Goal: Task Accomplishment & Management: Complete application form

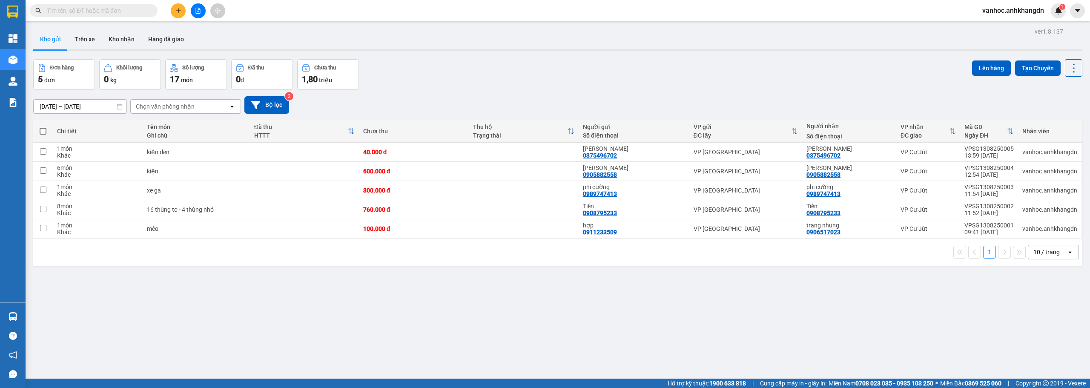
click at [172, 5] on div at bounding box center [198, 10] width 64 height 15
click at [177, 9] on icon "plus" at bounding box center [178, 11] width 6 height 6
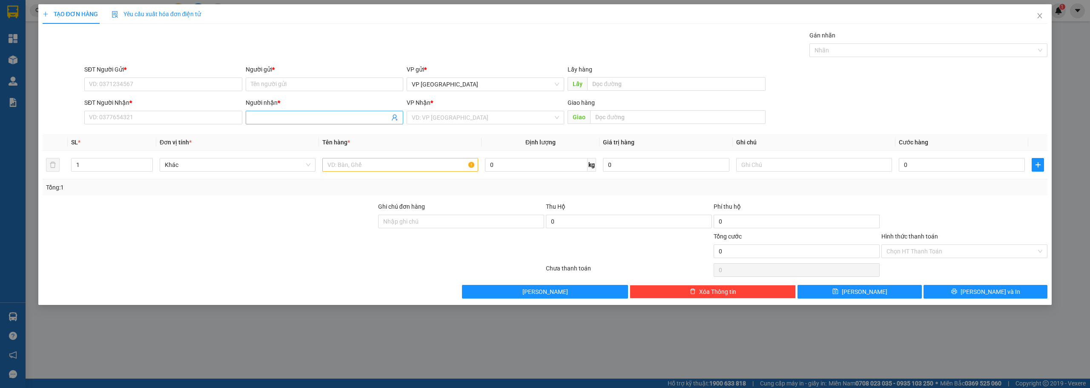
drag, startPoint x: 286, startPoint y: 118, endPoint x: 279, endPoint y: 116, distance: 7.4
click at [286, 118] on input "Người nhận *" at bounding box center [320, 117] width 139 height 9
paste input "â"
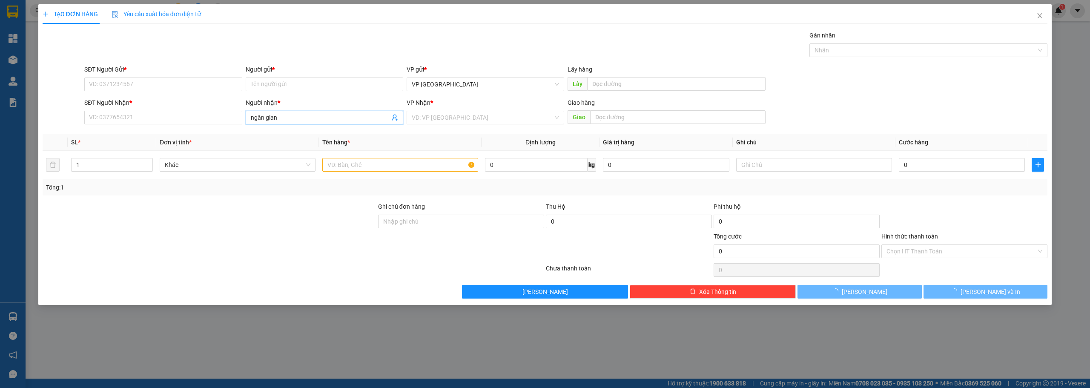
type input "ngân giang"
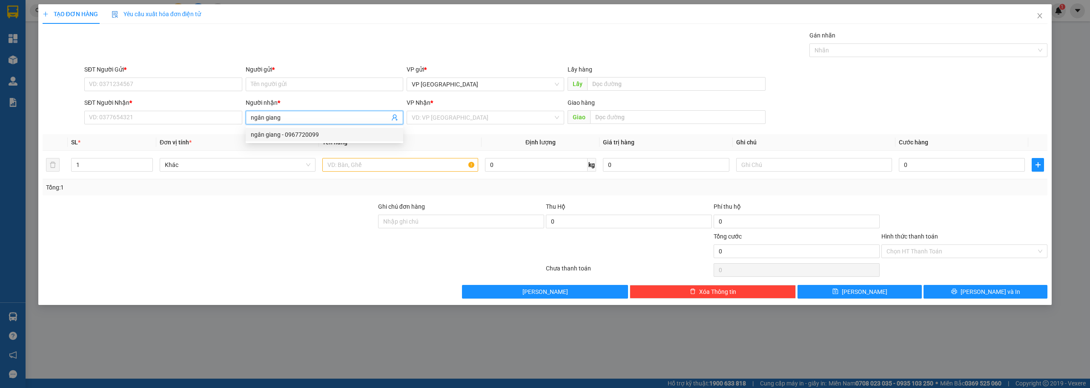
click at [321, 132] on div "ngân giang - 0967720099" at bounding box center [324, 134] width 147 height 9
type input "0967720099"
type input "ngân giang"
drag, startPoint x: 114, startPoint y: 115, endPoint x: 28, endPoint y: 120, distance: 86.2
click at [28, 120] on div "TẠO ĐƠN HÀNG Yêu cầu xuất hóa đơn điện tử Transit Pickup Surcharge Ids Transit …" at bounding box center [545, 194] width 1090 height 388
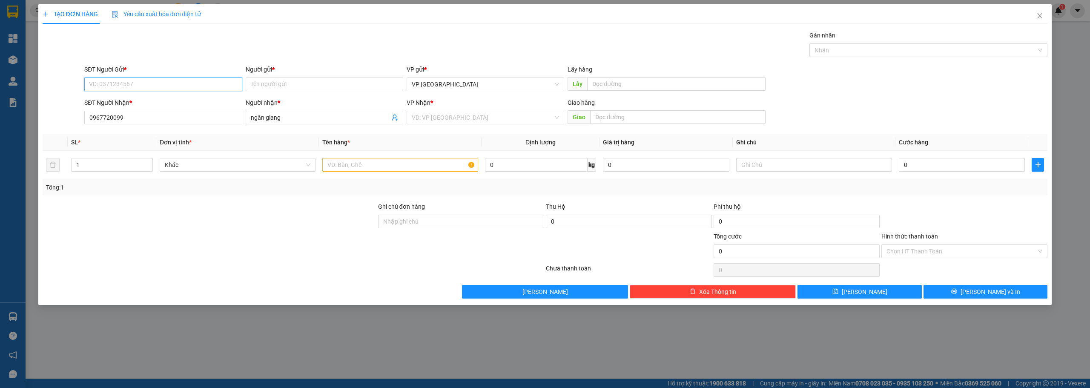
click at [186, 84] on input "SĐT Người Gửi *" at bounding box center [163, 84] width 158 height 14
paste input "0967720099"
type input "0967720099"
click at [125, 100] on div "0967720099 - [GEOGRAPHIC_DATA]" at bounding box center [162, 101] width 147 height 9
type input "ngân giang"
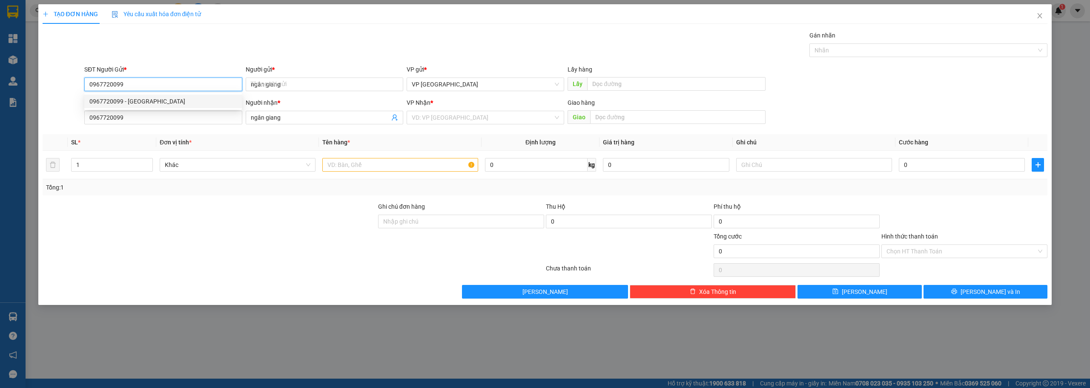
type input "50.000"
type input "0967720099"
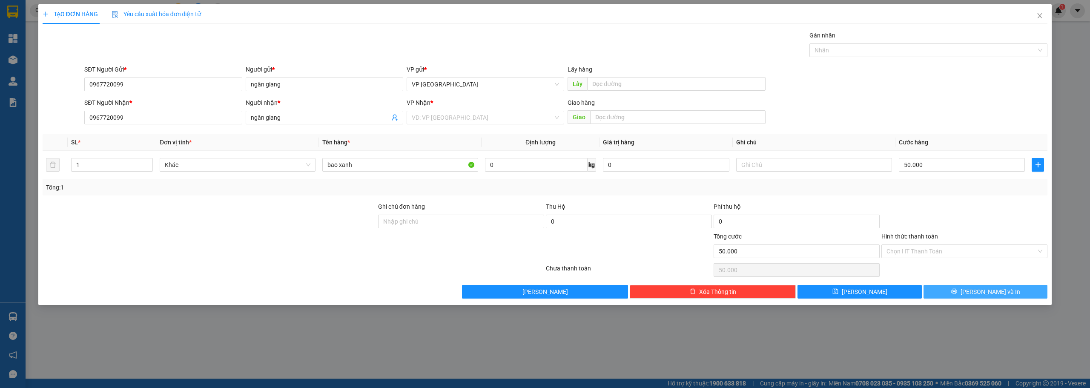
click at [957, 292] on icon "printer" at bounding box center [954, 291] width 6 height 6
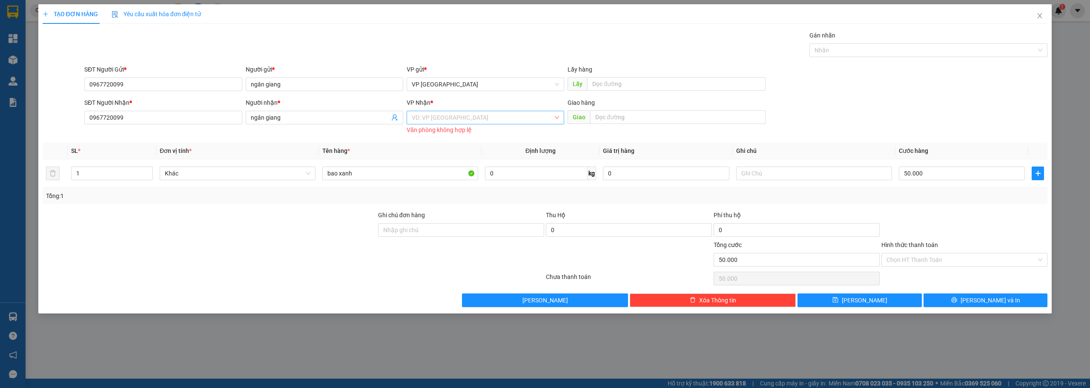
click at [435, 118] on input "search" at bounding box center [482, 117] width 141 height 13
click at [430, 157] on div "VP Cư Jút" at bounding box center [485, 161] width 147 height 9
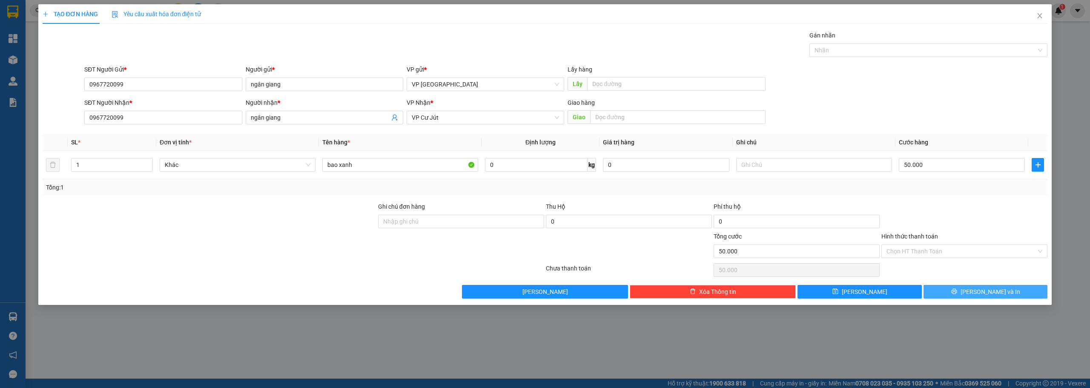
click at [952, 290] on button "[PERSON_NAME] và In" at bounding box center [986, 292] width 124 height 14
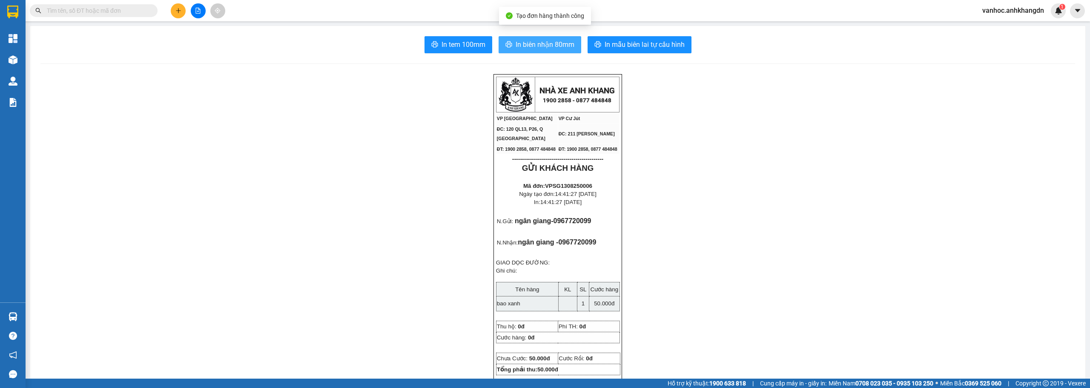
click at [527, 44] on span "In biên nhận 80mm" at bounding box center [545, 44] width 59 height 11
click at [541, 37] on button "In biên nhận 80mm" at bounding box center [540, 44] width 83 height 17
click at [181, 10] on button at bounding box center [178, 10] width 15 height 15
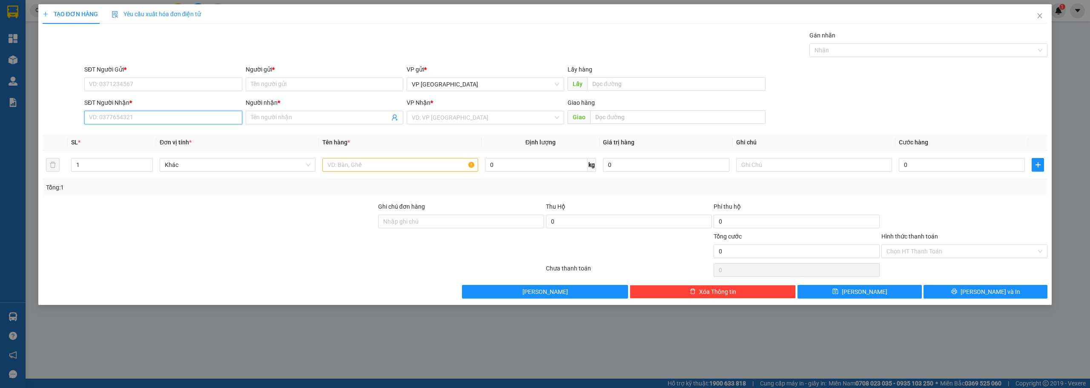
click at [112, 116] on input "SĐT Người Nhận *" at bounding box center [163, 118] width 158 height 14
type input "0935116288"
click at [278, 120] on input "Người nhận *" at bounding box center [320, 117] width 139 height 9
paste input "ê"
paste input "ù"
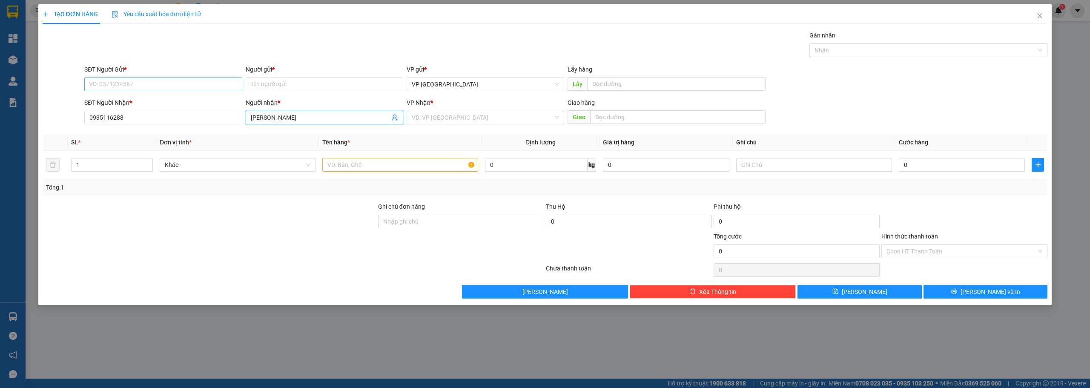
type input "[PERSON_NAME]"
click at [190, 82] on input "SĐT Người Gửi *" at bounding box center [163, 84] width 158 height 14
type input "0903786369"
click at [298, 85] on input "Người gửi *" at bounding box center [325, 84] width 158 height 14
paste input "á"
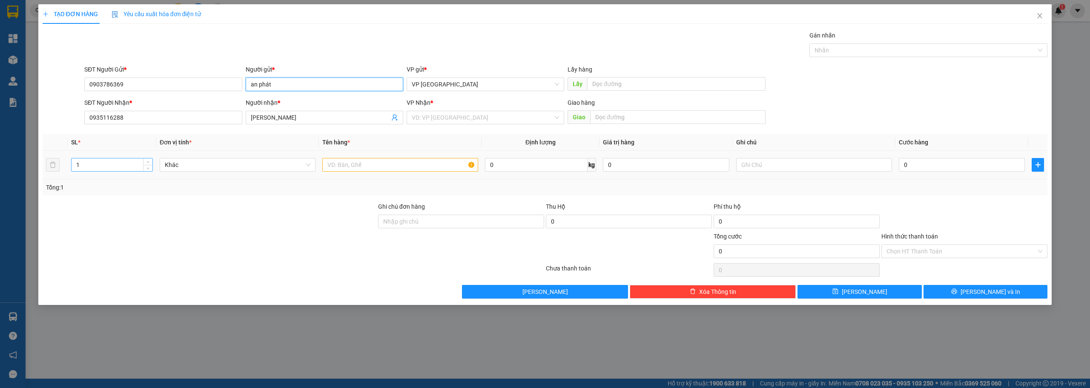
type input "an phát"
click at [116, 169] on input "1" at bounding box center [112, 164] width 81 height 13
type input "2"
click at [356, 166] on input "text" at bounding box center [400, 165] width 156 height 14
paste input "ù"
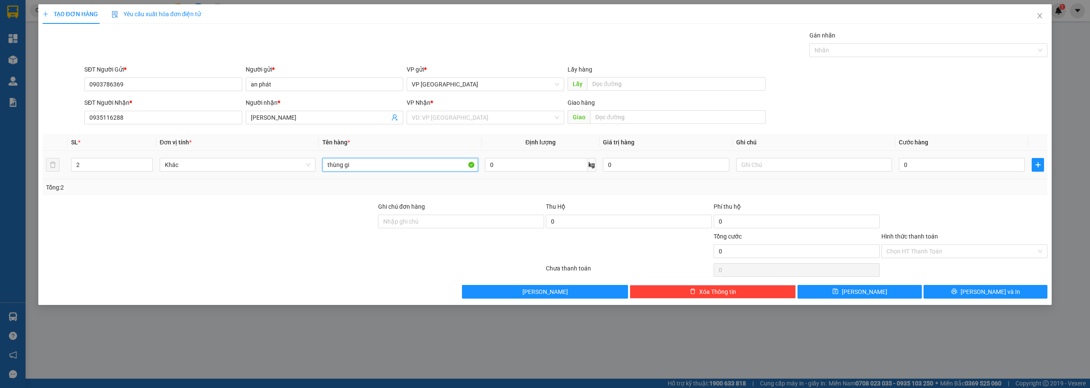
paste input "ấ"
type input "thùng giấy"
click at [91, 169] on input "2" at bounding box center [112, 164] width 81 height 13
type input "1"
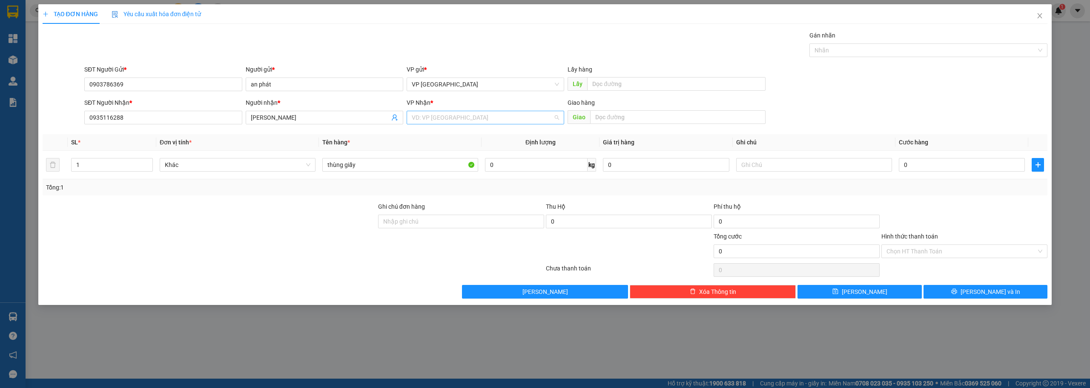
click at [473, 118] on input "search" at bounding box center [482, 117] width 141 height 13
click at [433, 166] on div "VP Cư Jút" at bounding box center [485, 161] width 147 height 9
click at [964, 173] on td "0" at bounding box center [961, 165] width 133 height 29
drag, startPoint x: 964, startPoint y: 173, endPoint x: 961, endPoint y: 169, distance: 5.7
click at [963, 172] on div "0" at bounding box center [962, 164] width 126 height 17
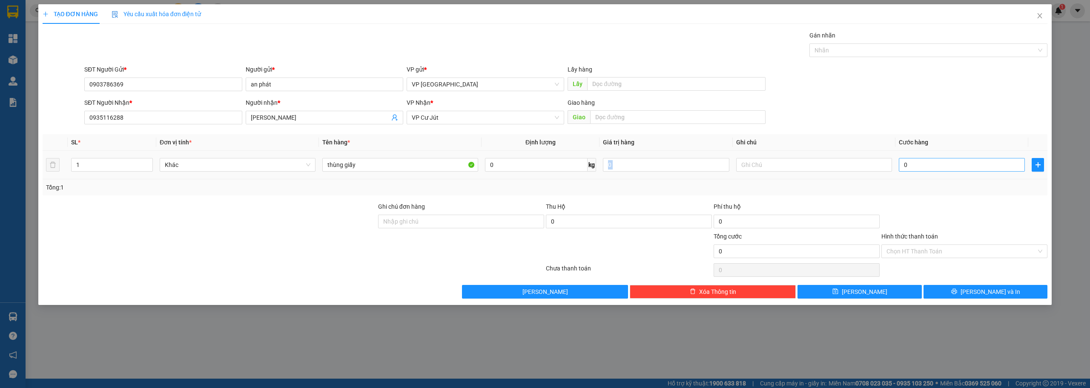
click at [961, 169] on input "0" at bounding box center [962, 165] width 126 height 14
click at [981, 163] on input "0" at bounding box center [962, 165] width 126 height 14
click at [982, 167] on input "0" at bounding box center [962, 165] width 126 height 14
click at [977, 166] on input "0" at bounding box center [962, 165] width 126 height 14
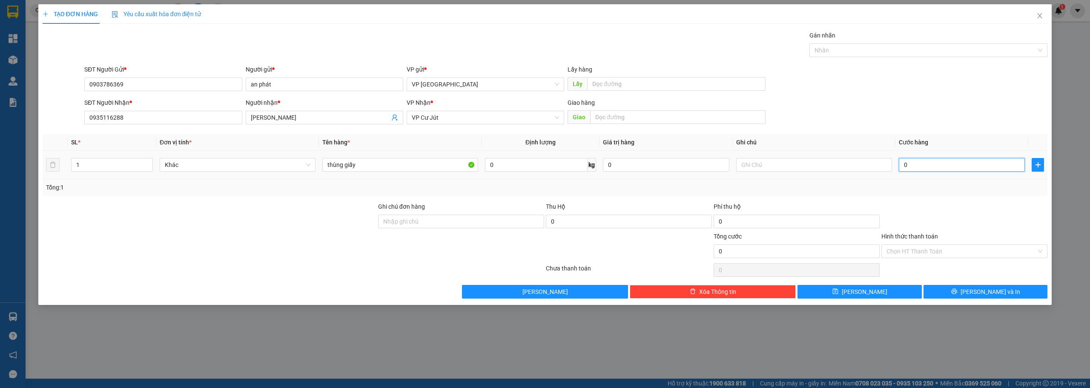
click at [977, 166] on input "0" at bounding box center [962, 165] width 126 height 14
click at [903, 161] on input "0" at bounding box center [962, 165] width 126 height 14
drag, startPoint x: 929, startPoint y: 166, endPoint x: 868, endPoint y: 169, distance: 61.0
click at [868, 169] on tr "1 Khác thùng giấy 0 kg 0 jhkjhg0" at bounding box center [545, 165] width 1005 height 29
type input "5"
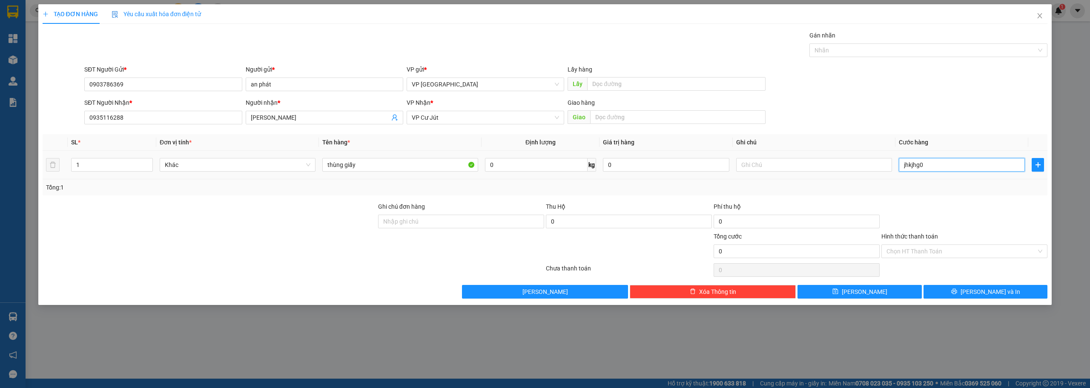
type input "5"
type input "50"
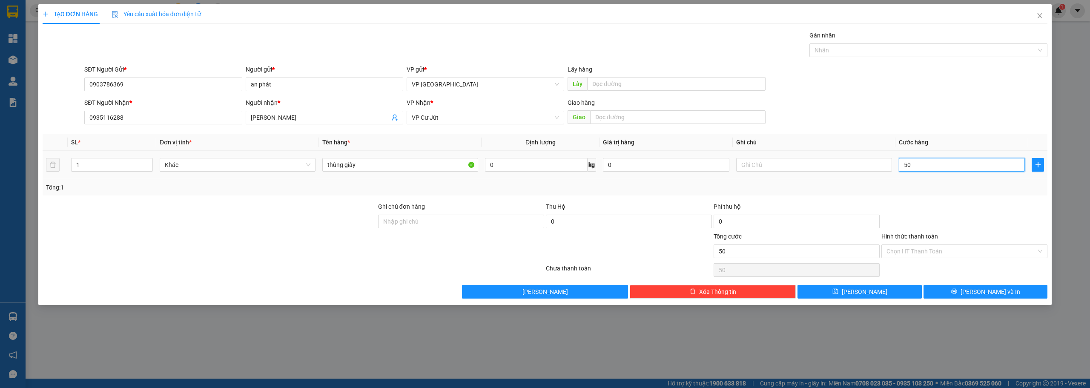
type input "500"
type input "5.000"
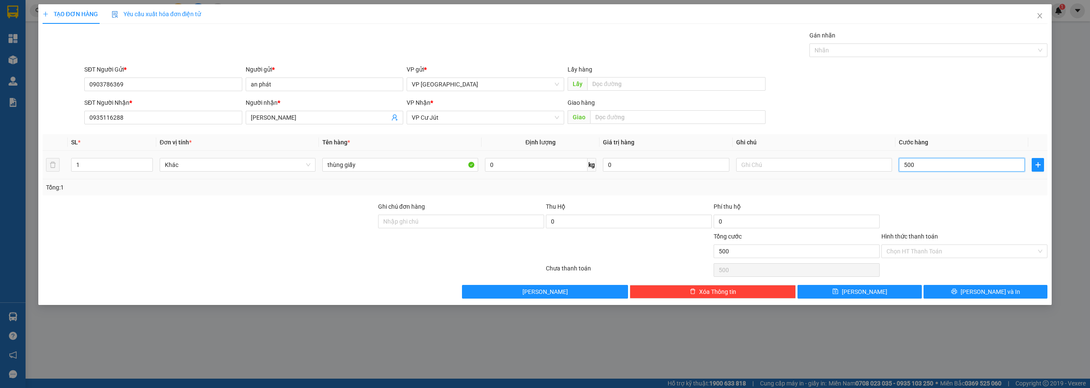
type input "5.000"
type input "50.000"
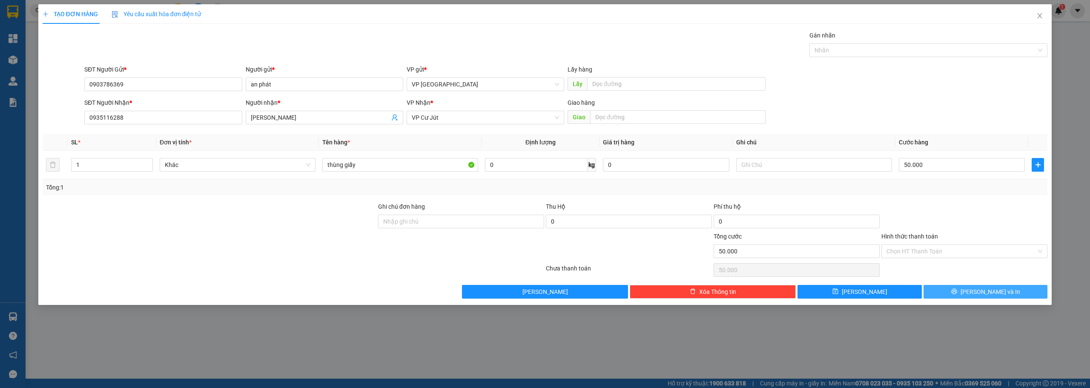
click at [998, 290] on span "[PERSON_NAME] và In" at bounding box center [991, 291] width 60 height 9
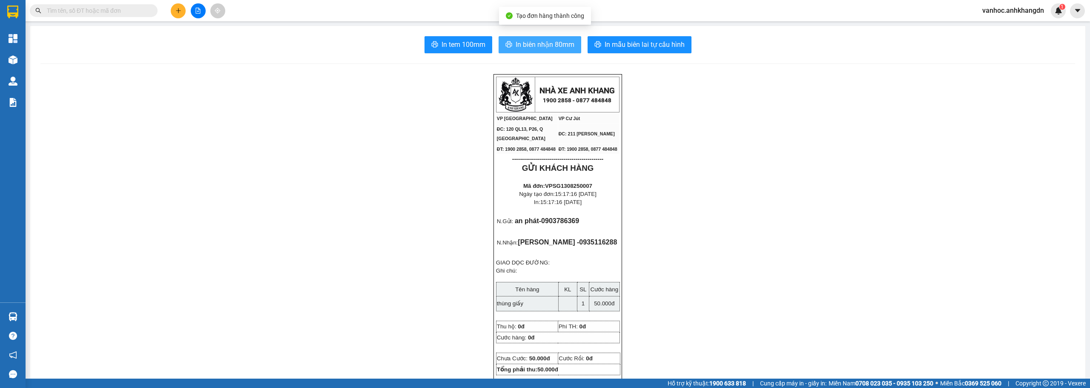
click at [557, 46] on span "In biên nhận 80mm" at bounding box center [545, 44] width 59 height 11
